Goal: Task Accomplishment & Management: Complete application form

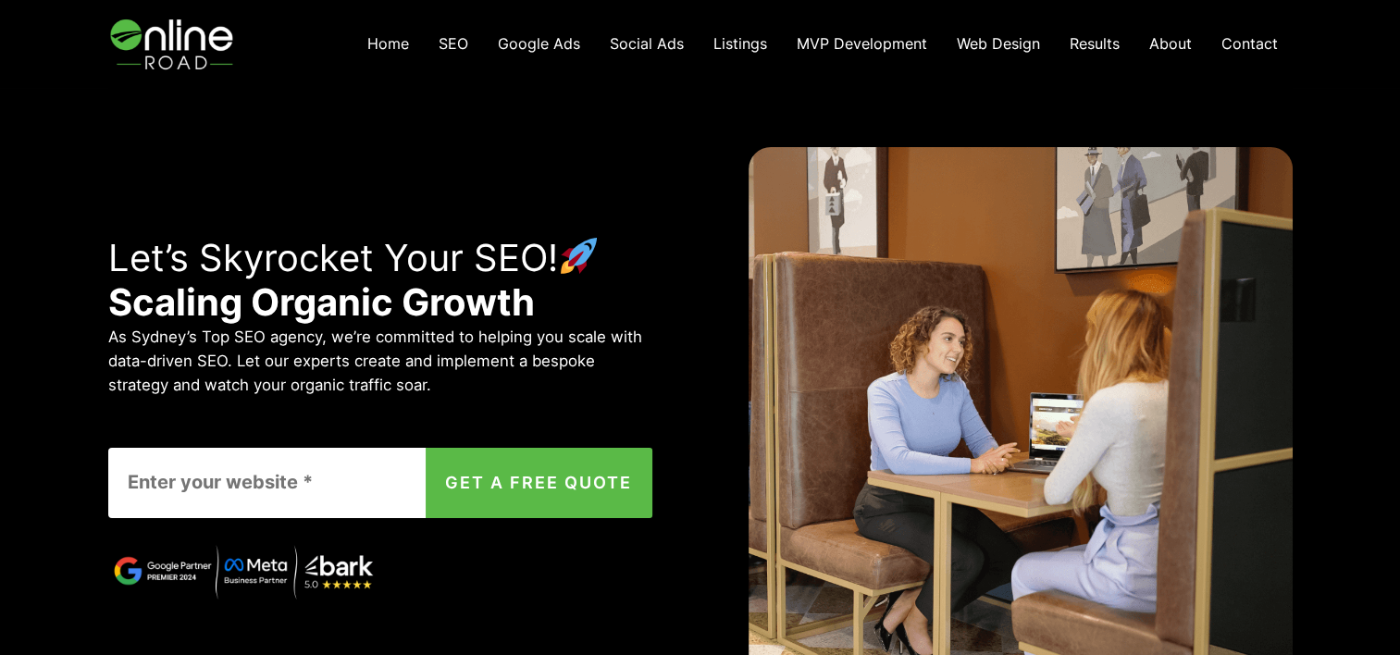
click at [178, 480] on input "Contact form" at bounding box center [286, 483] width 356 height 70
type input "www.weatherproofconsulting.com.au"
click at [544, 477] on button "GET A FREE QUOTE" at bounding box center [539, 483] width 227 height 70
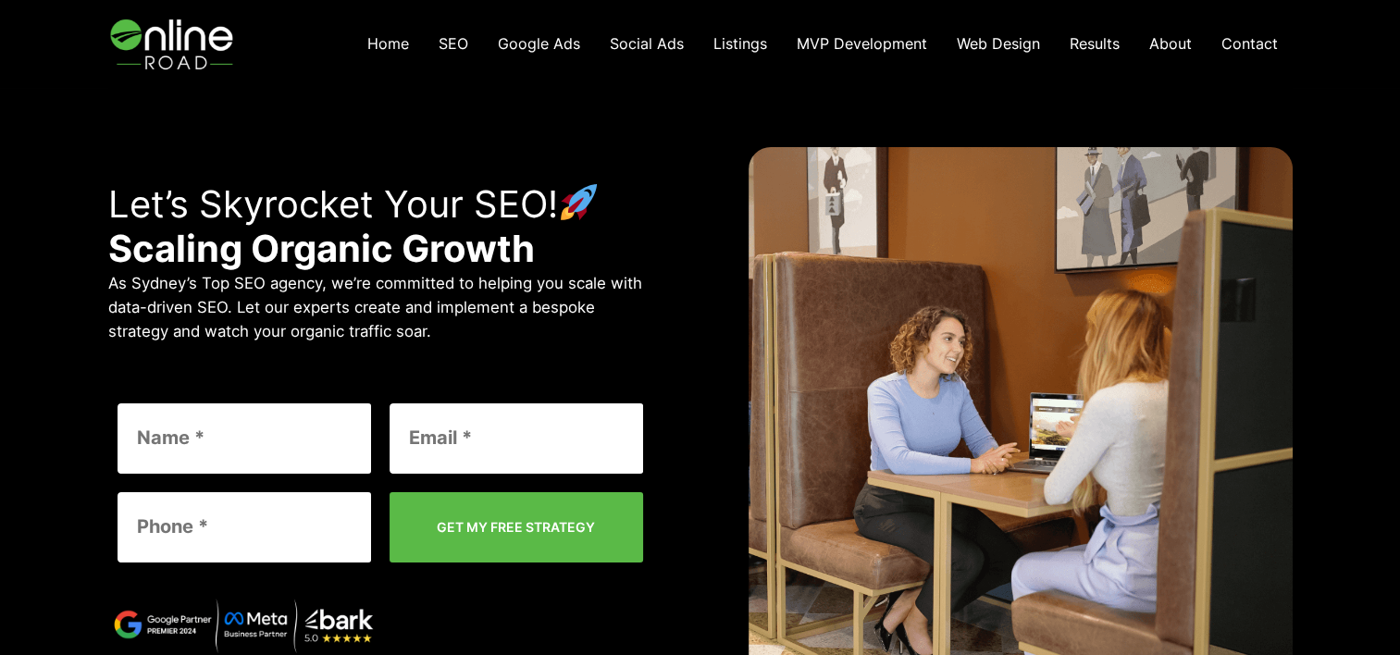
click at [292, 426] on input "Contact form" at bounding box center [245, 438] width 254 height 70
type input "Anna"
type input "info@weatherproofconsulting.com.au"
type input "0418711188"
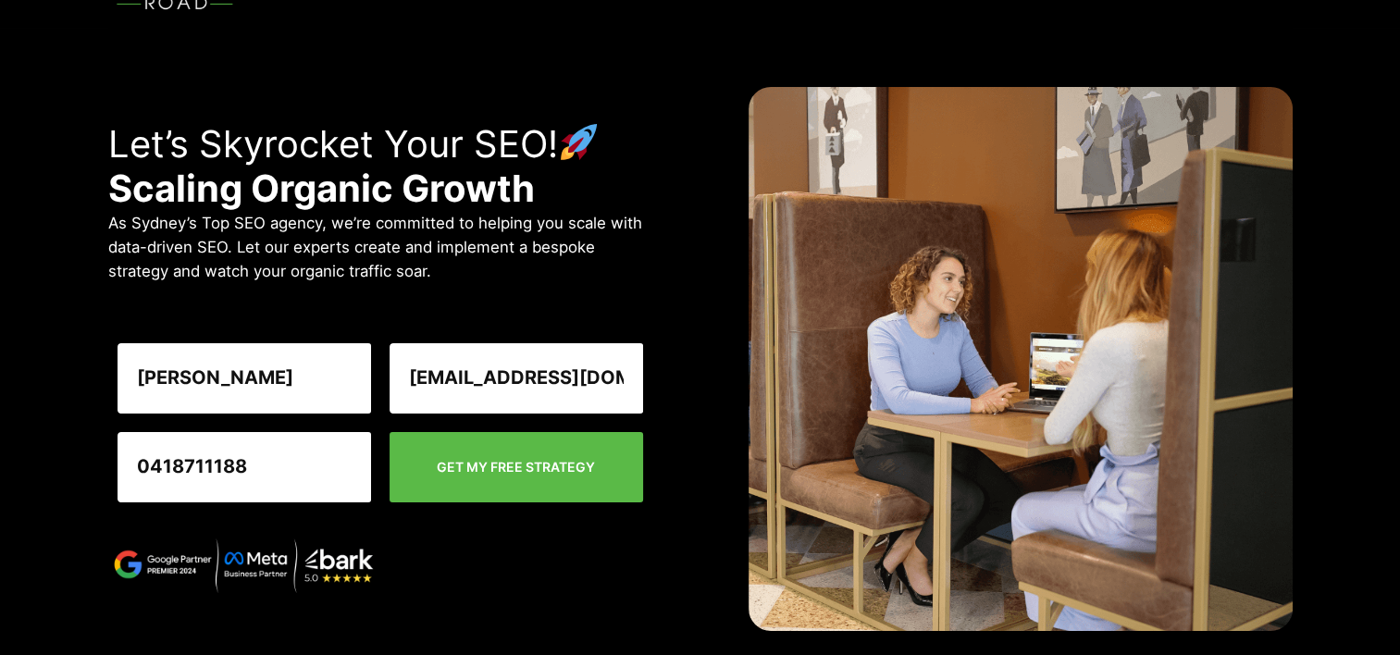
scroll to position [93, 0]
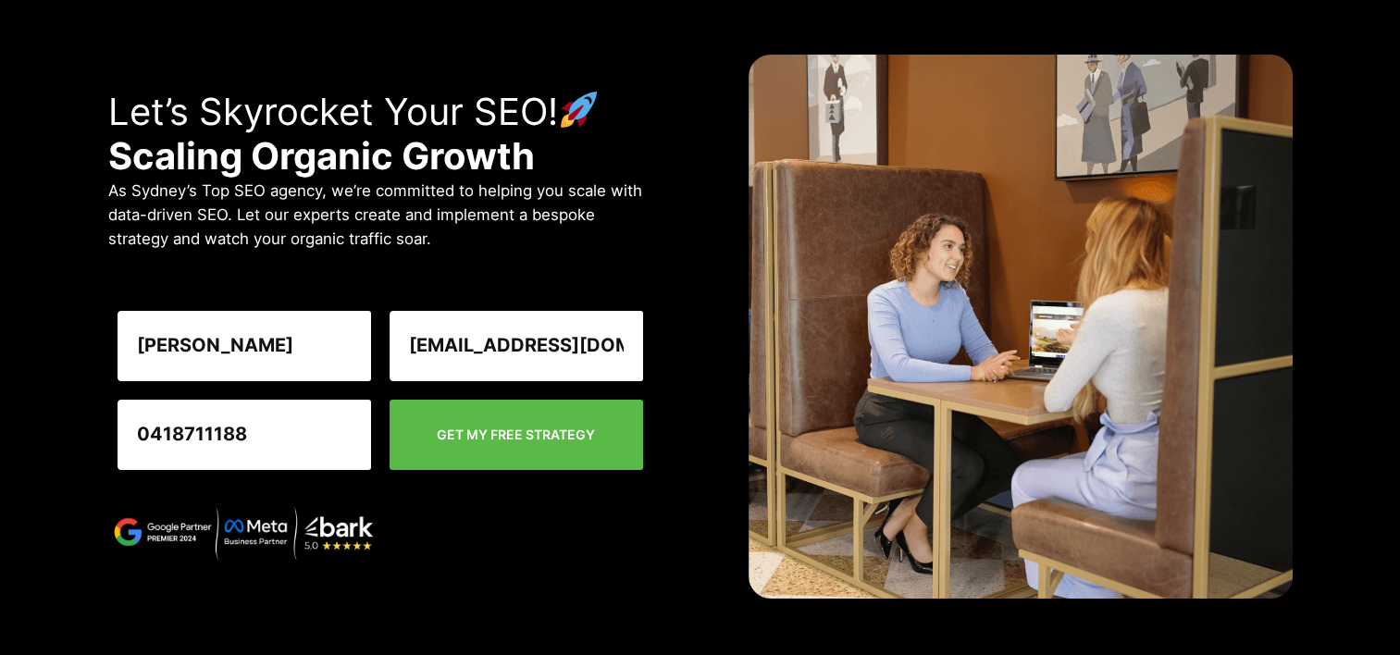
click at [566, 441] on input "GET MY FREE STRATEGY" at bounding box center [517, 435] width 254 height 70
